Goal: Transaction & Acquisition: Purchase product/service

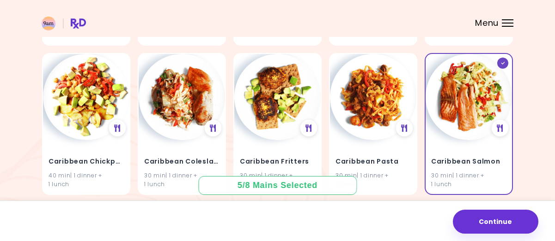
scroll to position [4868, 0]
click at [482, 98] on img at bounding box center [468, 97] width 86 height 86
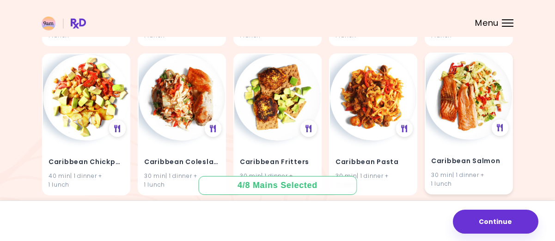
click at [458, 142] on div "Caribbean Salmon 30 min | 1 dinner + 1 lunch" at bounding box center [468, 167] width 86 height 54
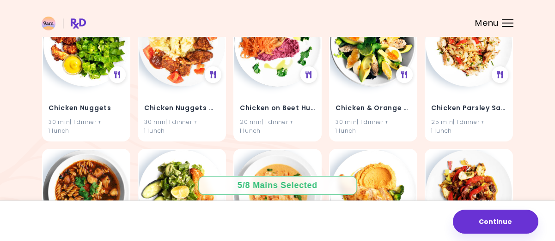
scroll to position [6955, 0]
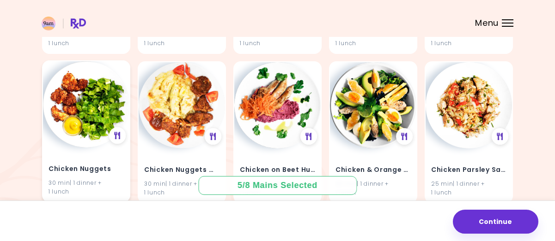
click at [72, 137] on img at bounding box center [86, 104] width 86 height 86
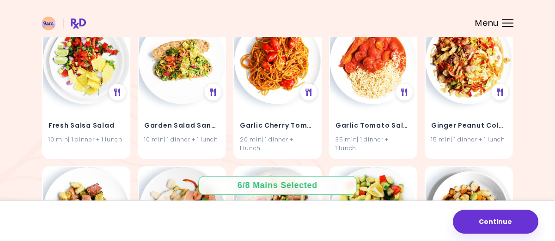
scroll to position [11771, 0]
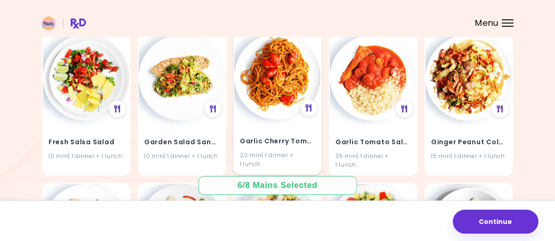
click at [274, 83] on img at bounding box center [277, 77] width 86 height 86
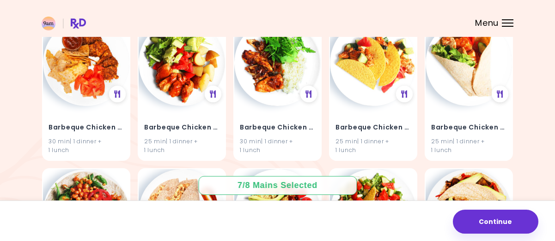
scroll to position [1460, 0]
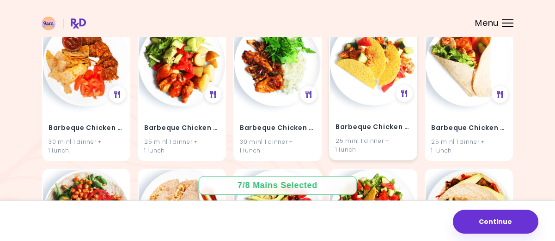
click at [368, 84] on img at bounding box center [373, 62] width 86 height 86
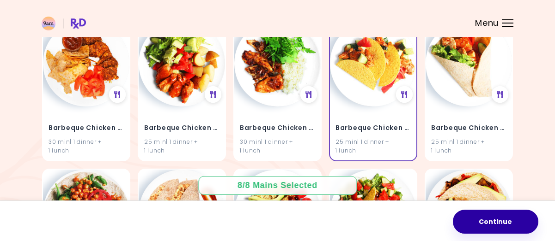
click at [500, 225] on button "Continue" at bounding box center [495, 222] width 85 height 24
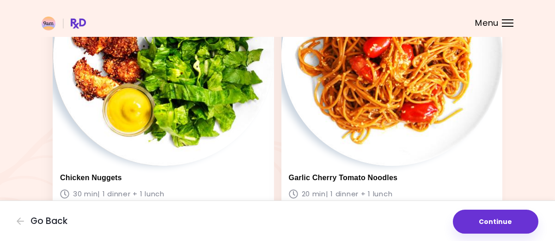
scroll to position [1004, 0]
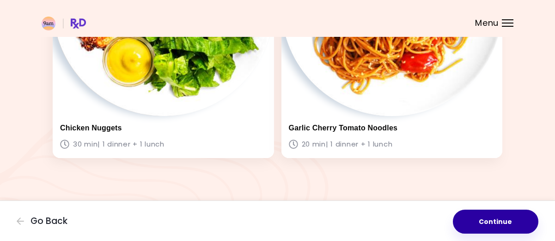
click at [505, 224] on button "Continue" at bounding box center [495, 222] width 85 height 24
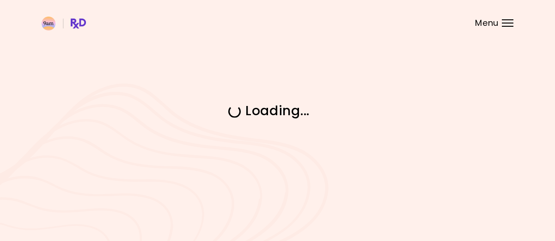
scroll to position [0, 0]
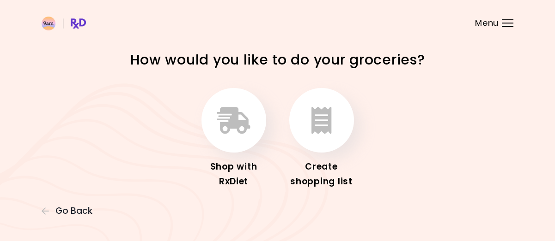
scroll to position [15, 0]
